Goal: Information Seeking & Learning: Learn about a topic

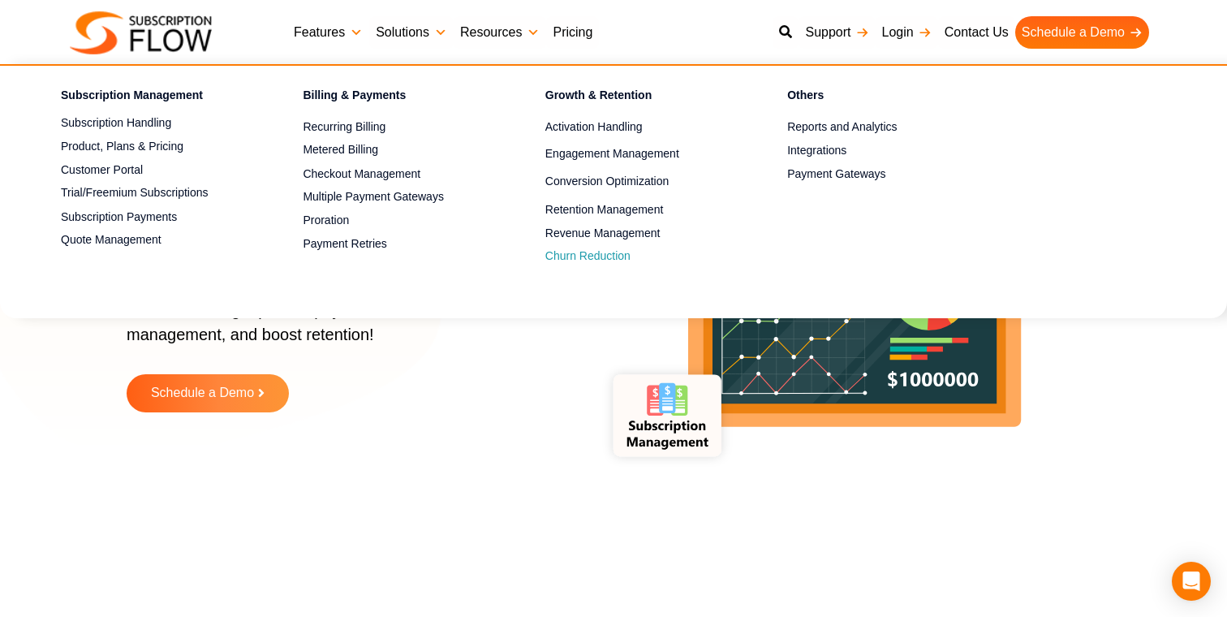
click at [576, 261] on span "Churn Reduction" at bounding box center [588, 256] width 85 height 17
